Goal: Information Seeking & Learning: Learn about a topic

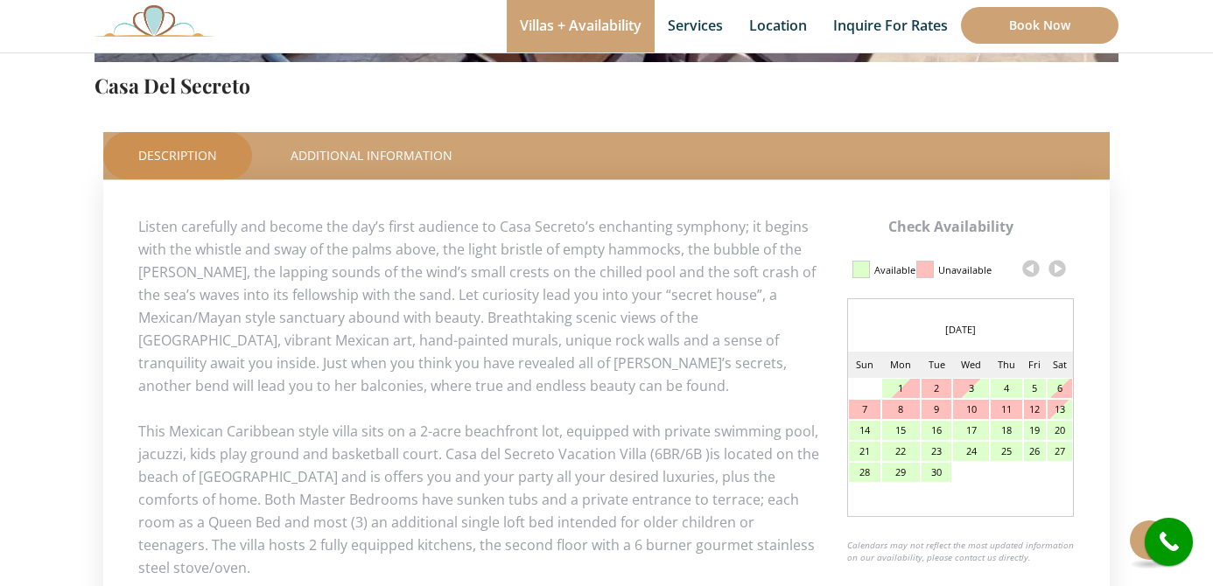
click at [1058, 264] on link at bounding box center [1057, 269] width 26 height 26
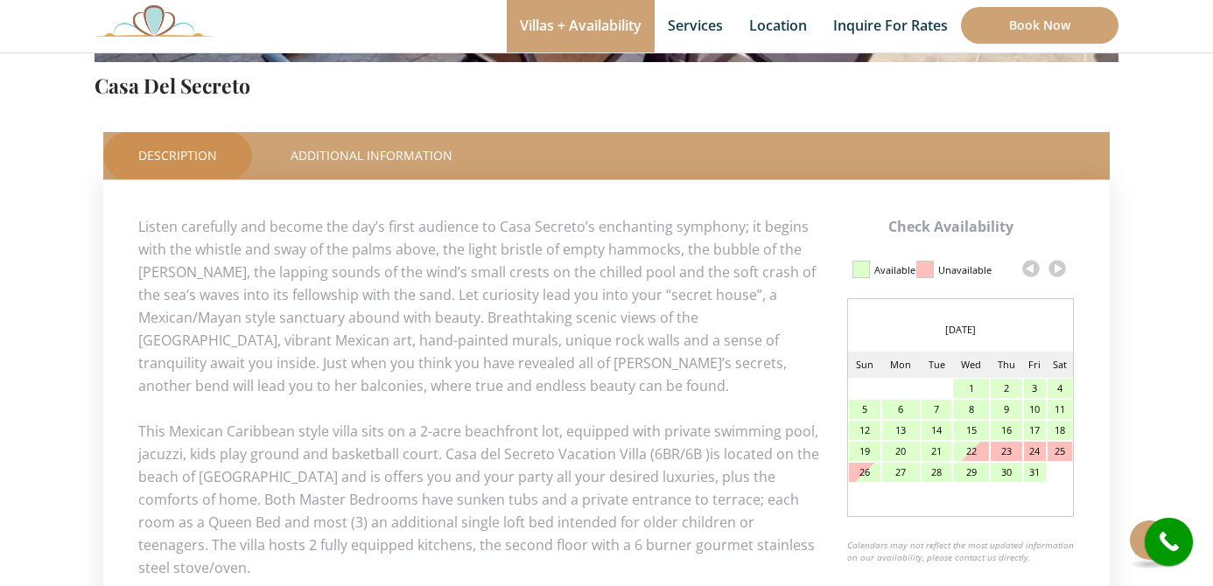
click at [1058, 264] on link at bounding box center [1057, 269] width 26 height 26
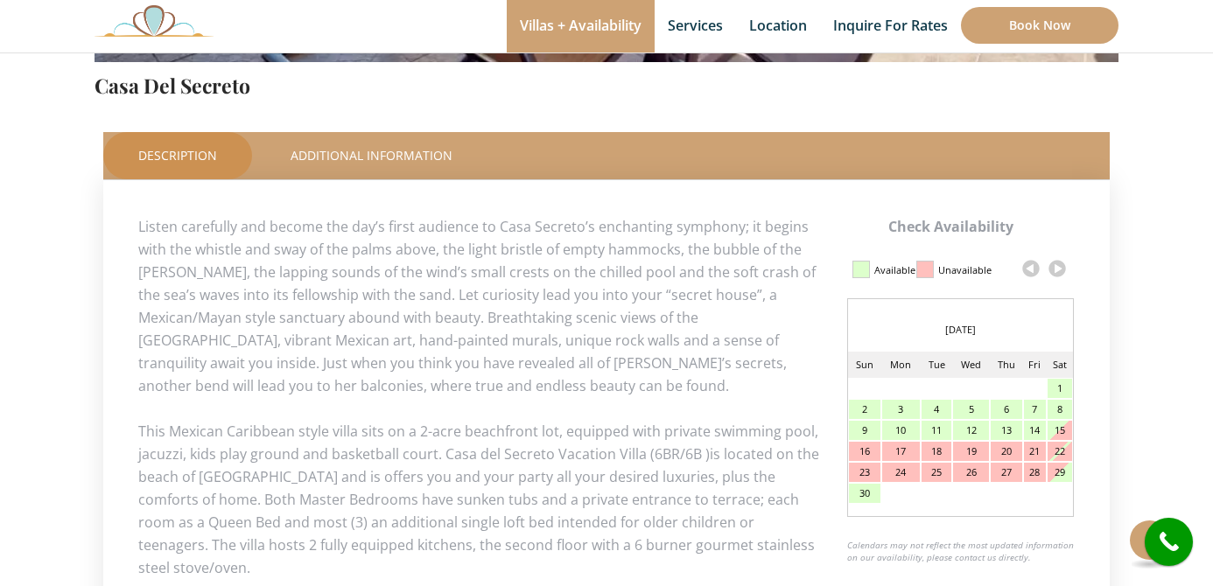
click at [1058, 264] on link at bounding box center [1057, 269] width 26 height 26
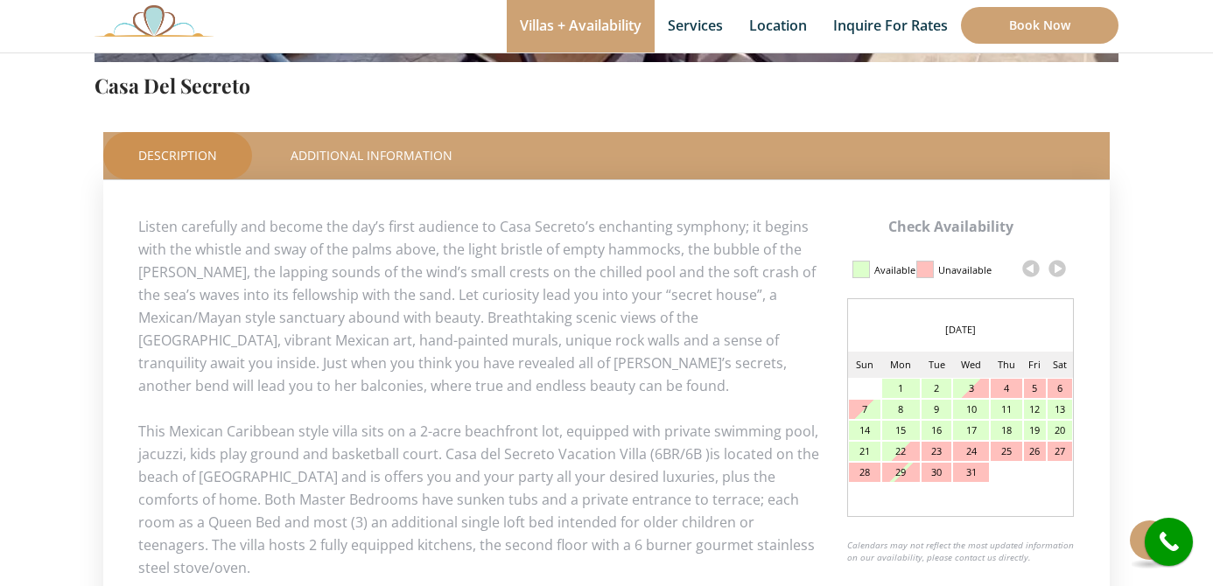
click at [1058, 264] on link at bounding box center [1057, 269] width 26 height 26
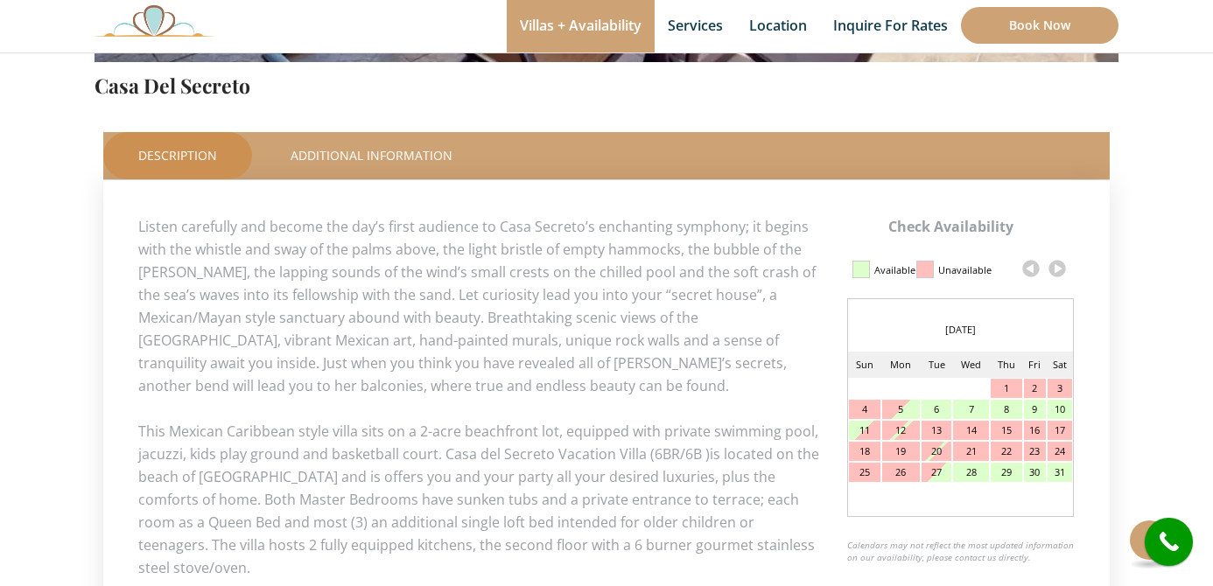
click at [1058, 264] on link at bounding box center [1057, 269] width 26 height 26
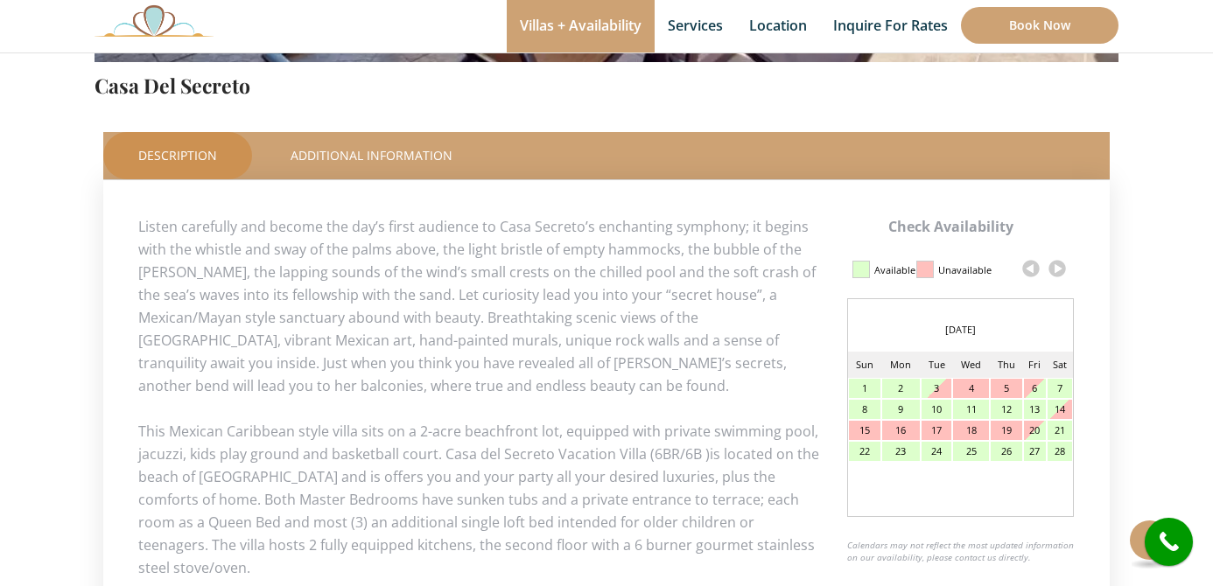
click at [1058, 264] on link at bounding box center [1057, 269] width 26 height 26
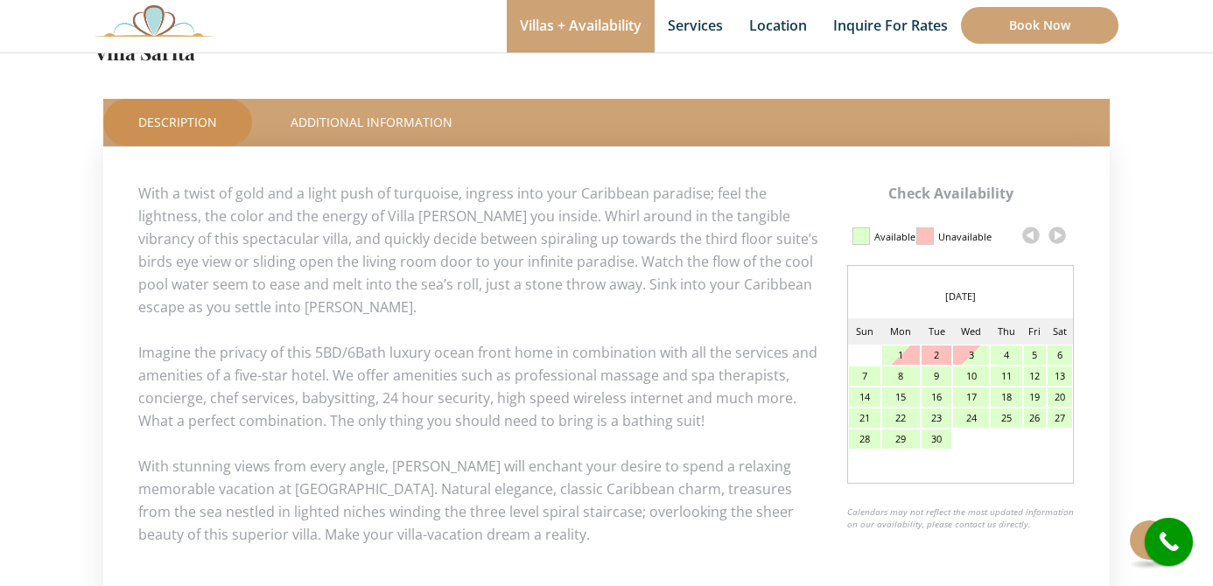
scroll to position [754, 0]
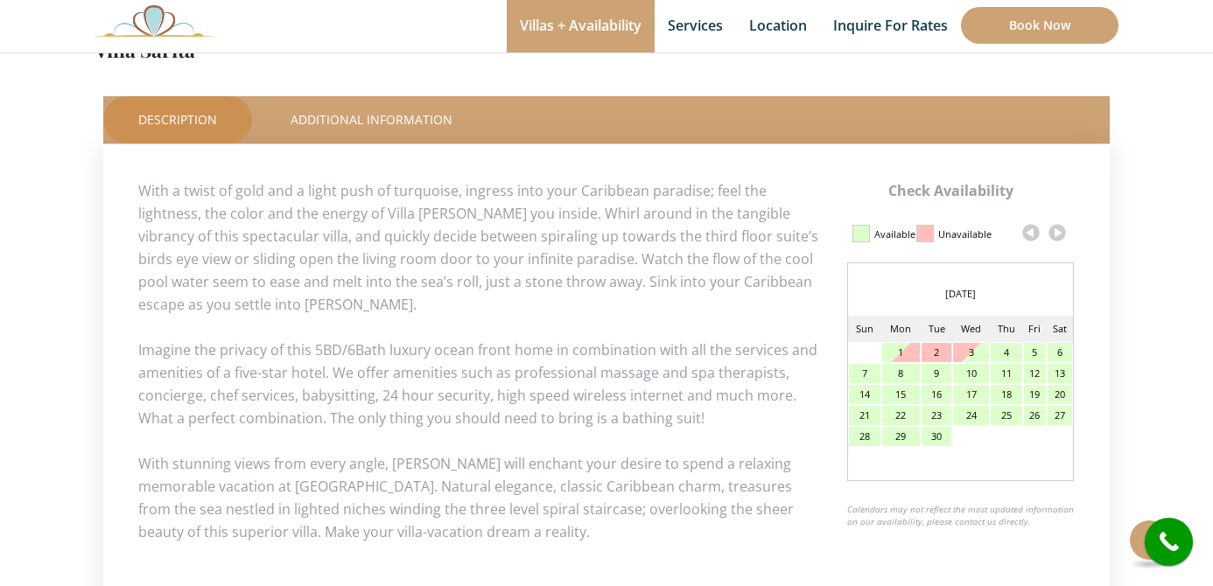
click at [1061, 235] on link at bounding box center [1057, 233] width 26 height 26
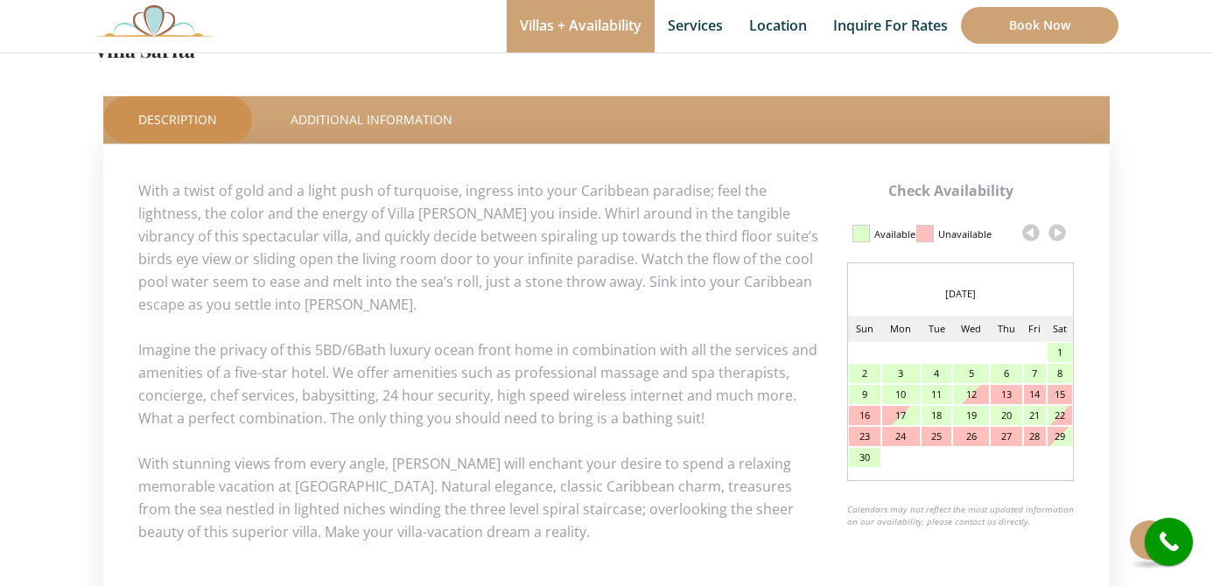
click at [1061, 235] on link at bounding box center [1057, 233] width 26 height 26
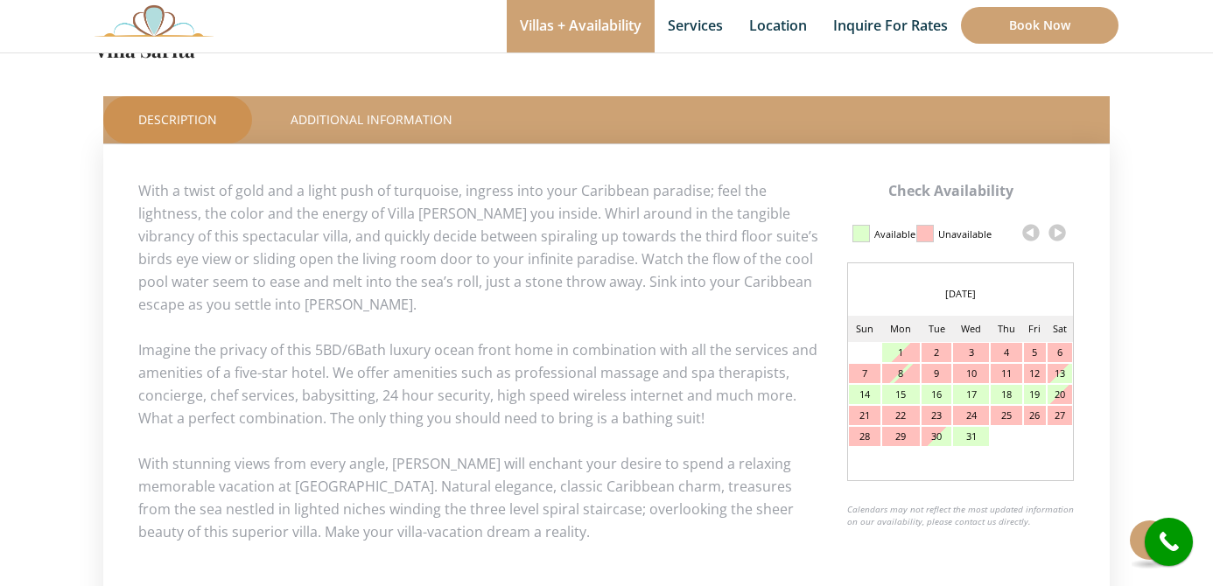
click at [1061, 235] on link at bounding box center [1057, 233] width 26 height 26
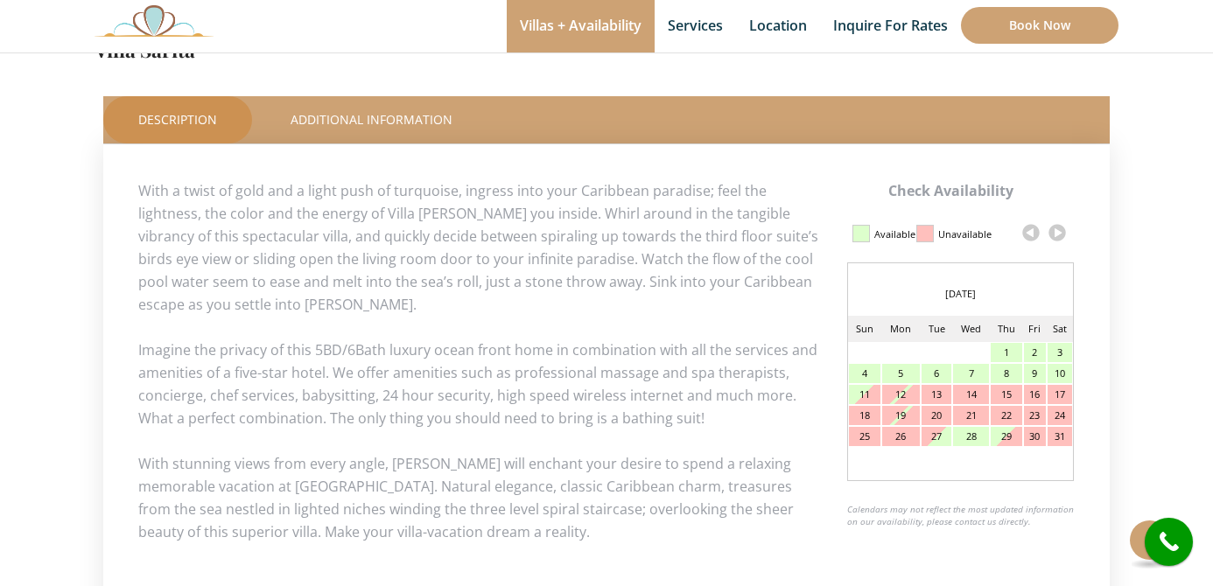
click at [1061, 235] on link at bounding box center [1057, 233] width 26 height 26
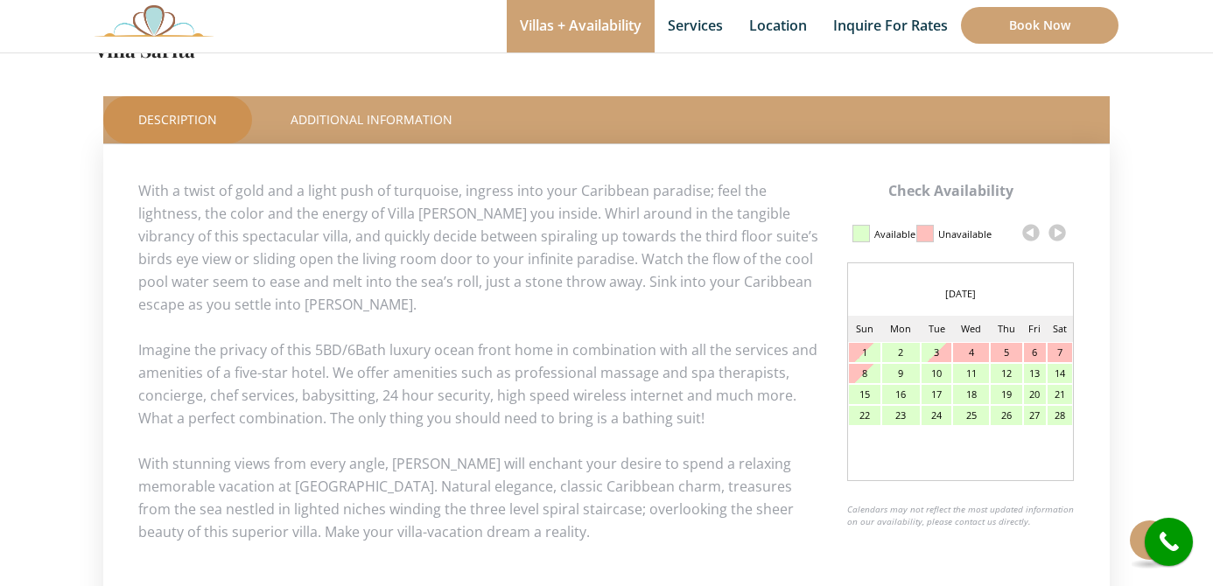
click at [1061, 235] on link at bounding box center [1057, 233] width 26 height 26
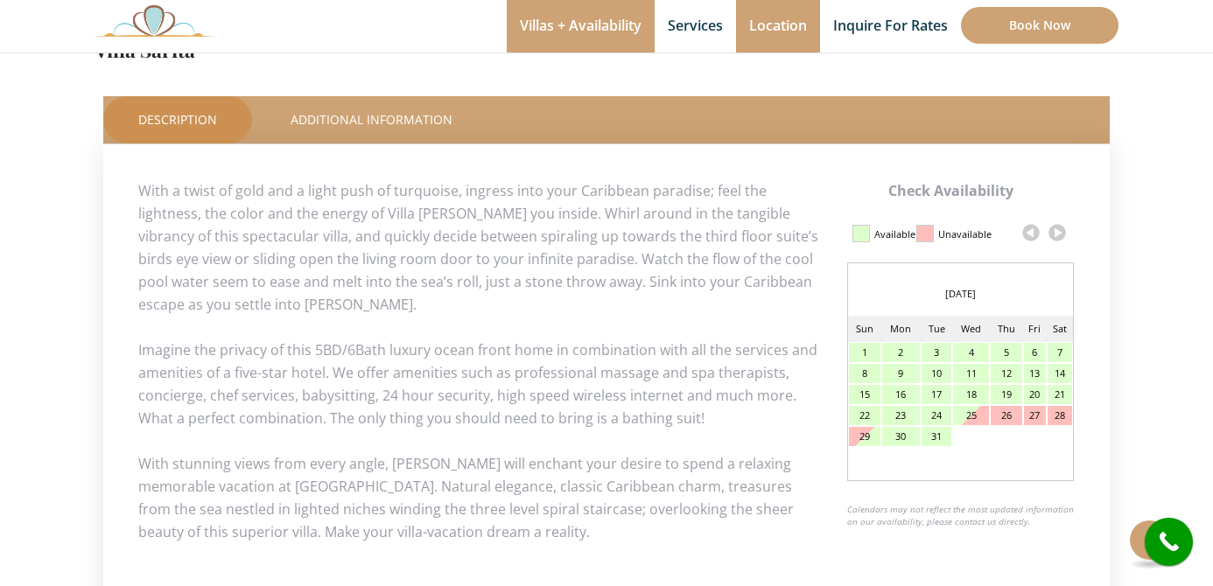
scroll to position [343, 0]
